Goal: Information Seeking & Learning: Learn about a topic

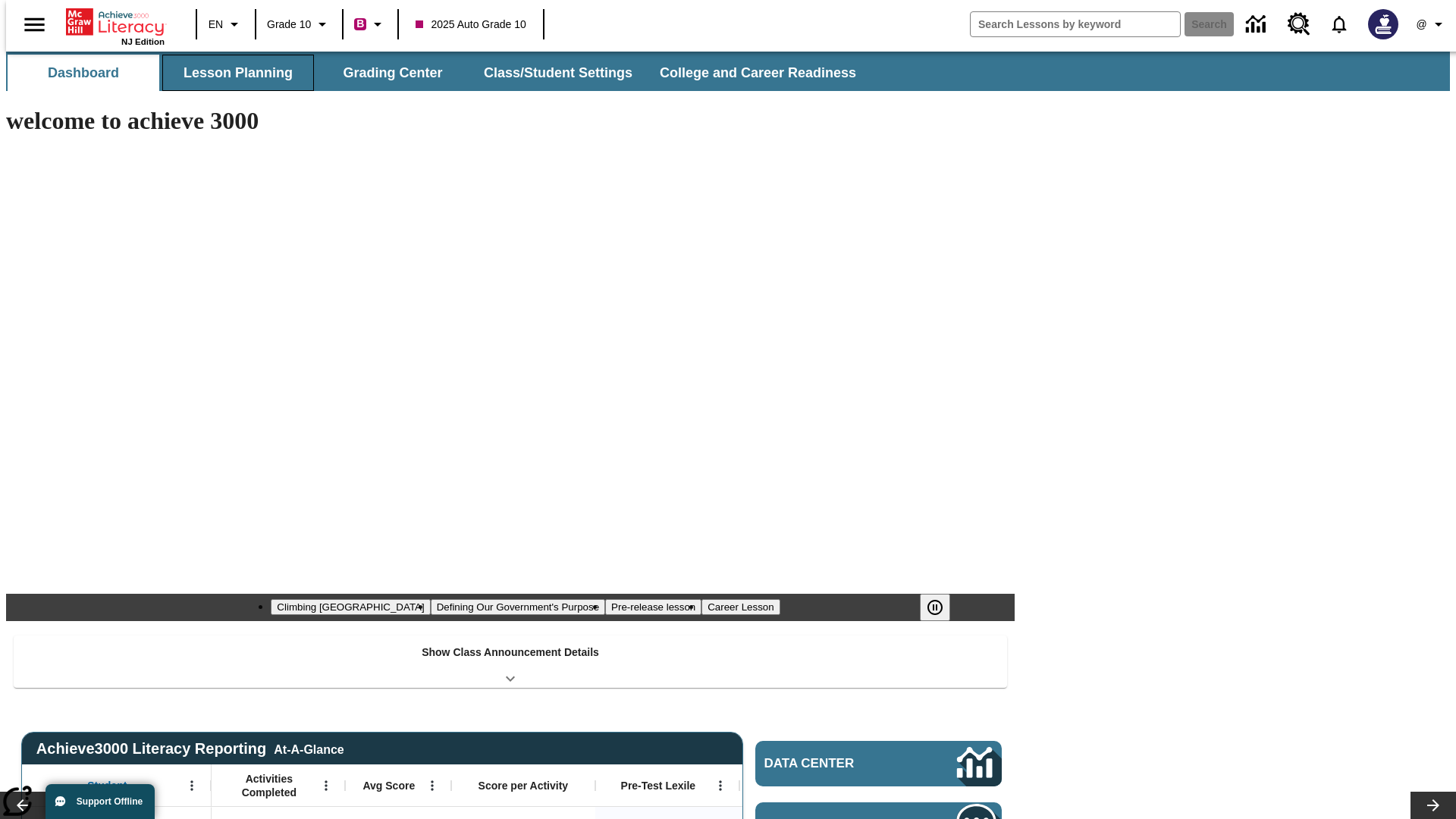
click at [232, 73] on button "Lesson Planning" at bounding box center [238, 73] width 152 height 36
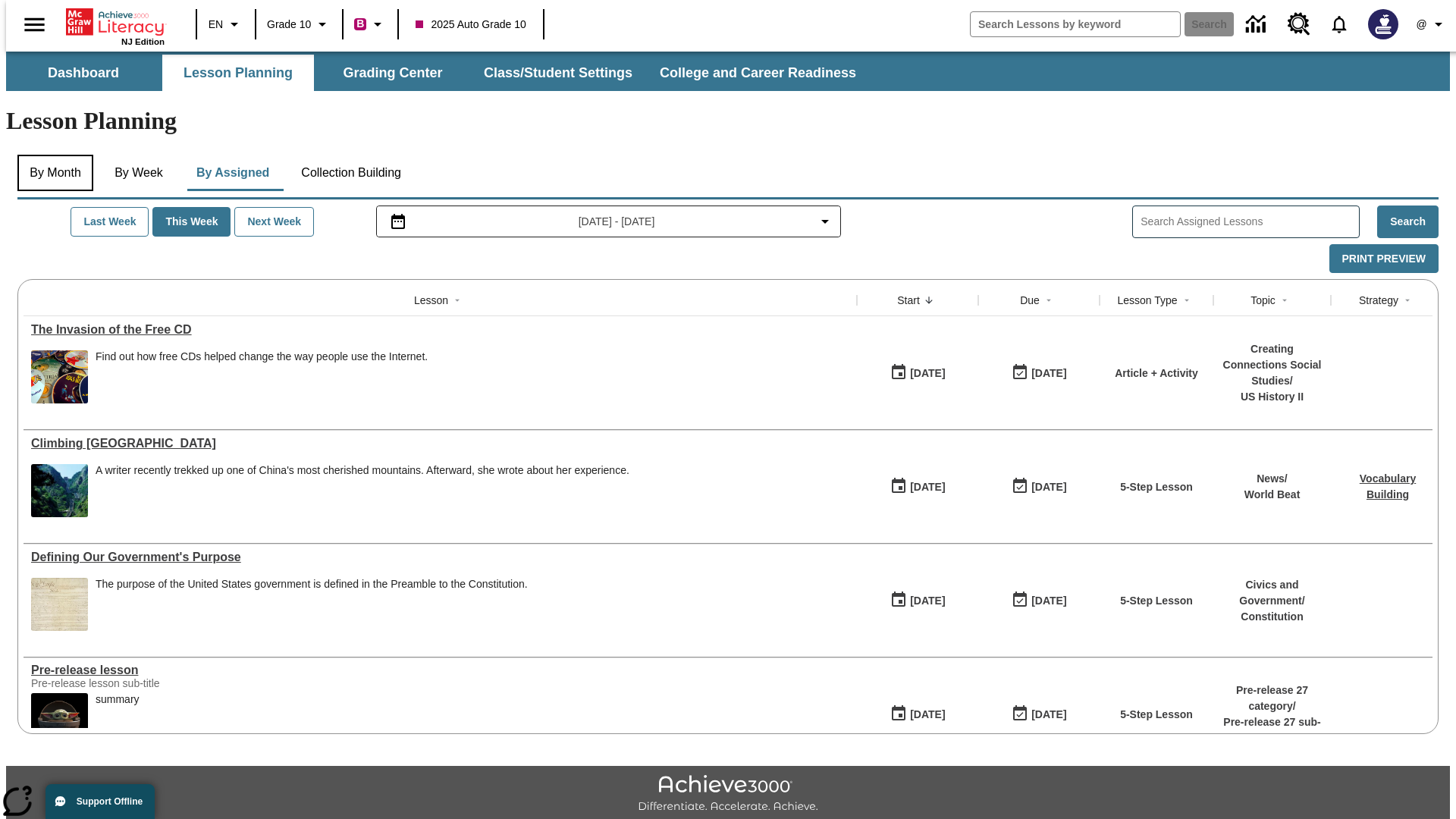
click at [50, 155] on button "By Month" at bounding box center [55, 173] width 76 height 36
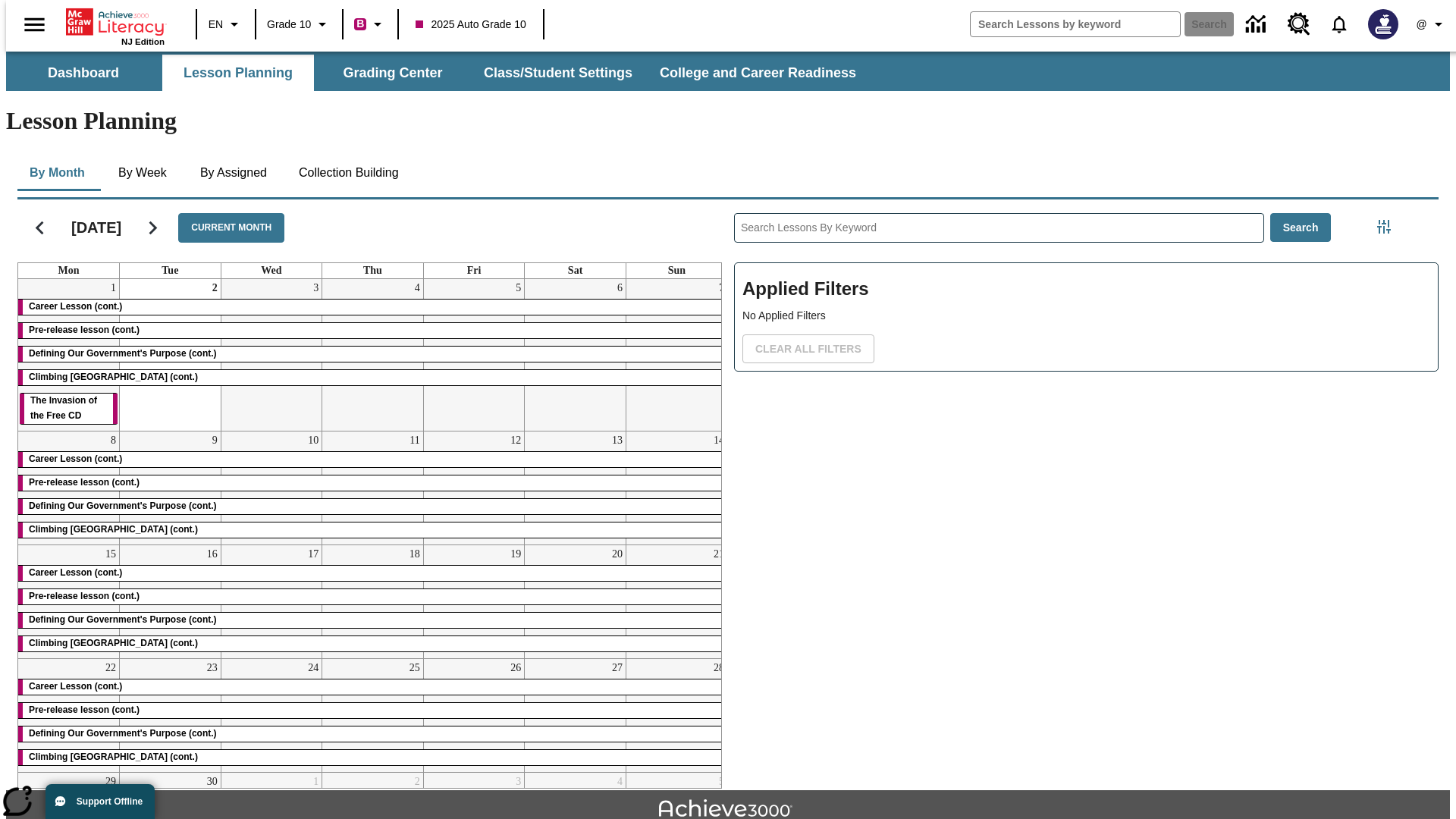
click at [367, 299] on div "Career Lesson (cont.)" at bounding box center [373, 307] width 709 height 15
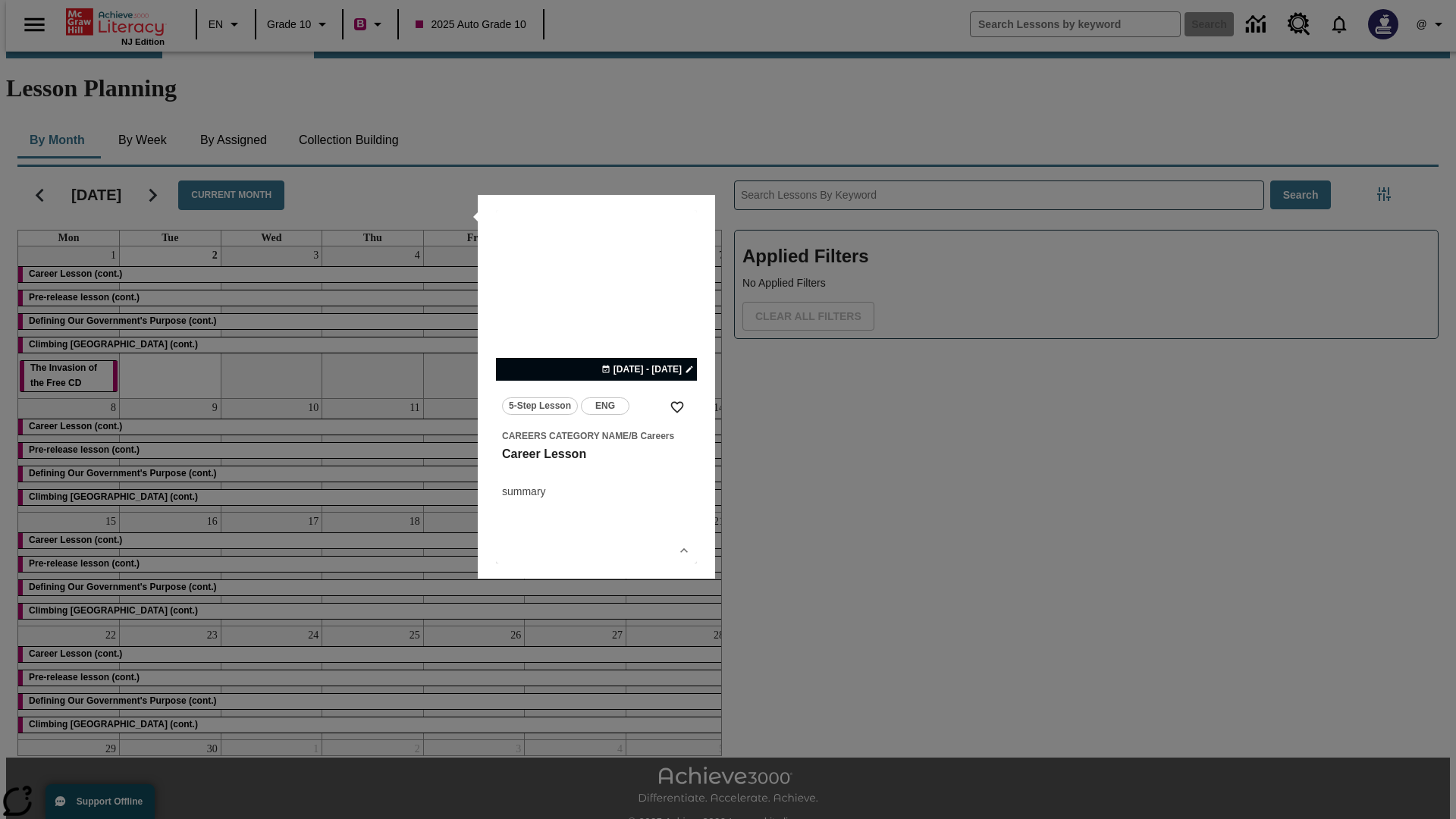
scroll to position [34, 0]
click at [684, 549] on icon "Show Details" at bounding box center [684, 549] width 15 height 15
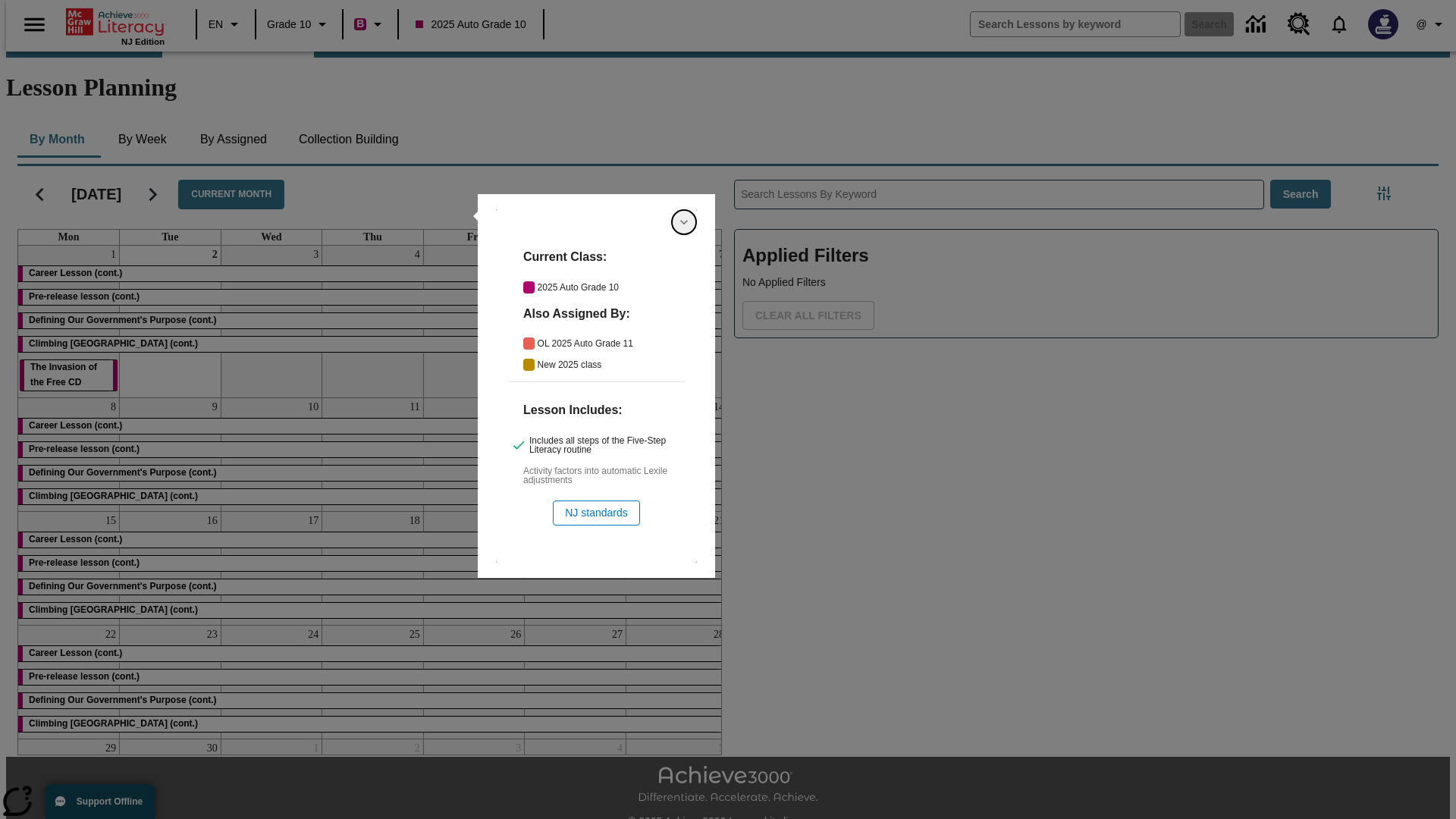
click at [684, 222] on icon "Hide Details" at bounding box center [684, 222] width 15 height 15
